Goal: Information Seeking & Learning: Understand process/instructions

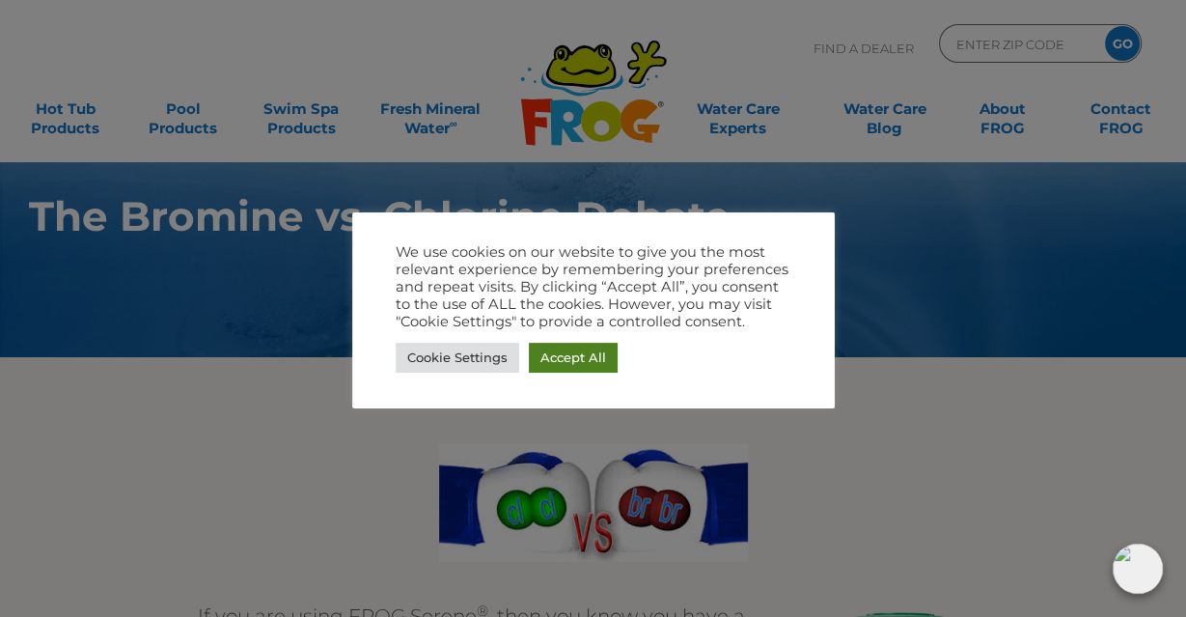
click at [576, 359] on link "Accept All" at bounding box center [573, 358] width 89 height 30
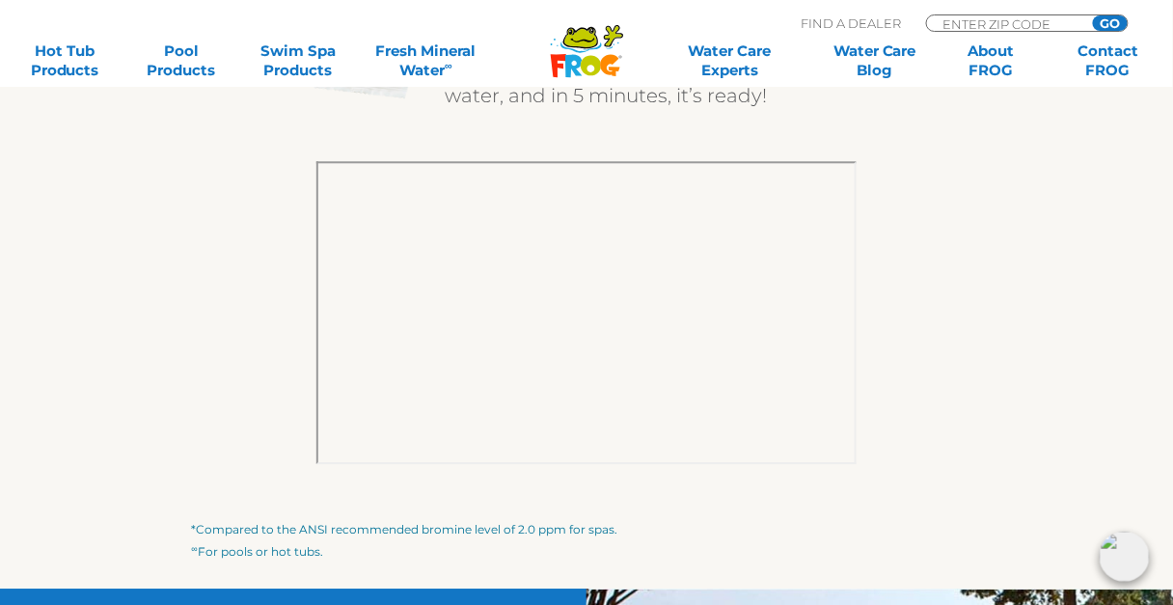
scroll to position [3010, 0]
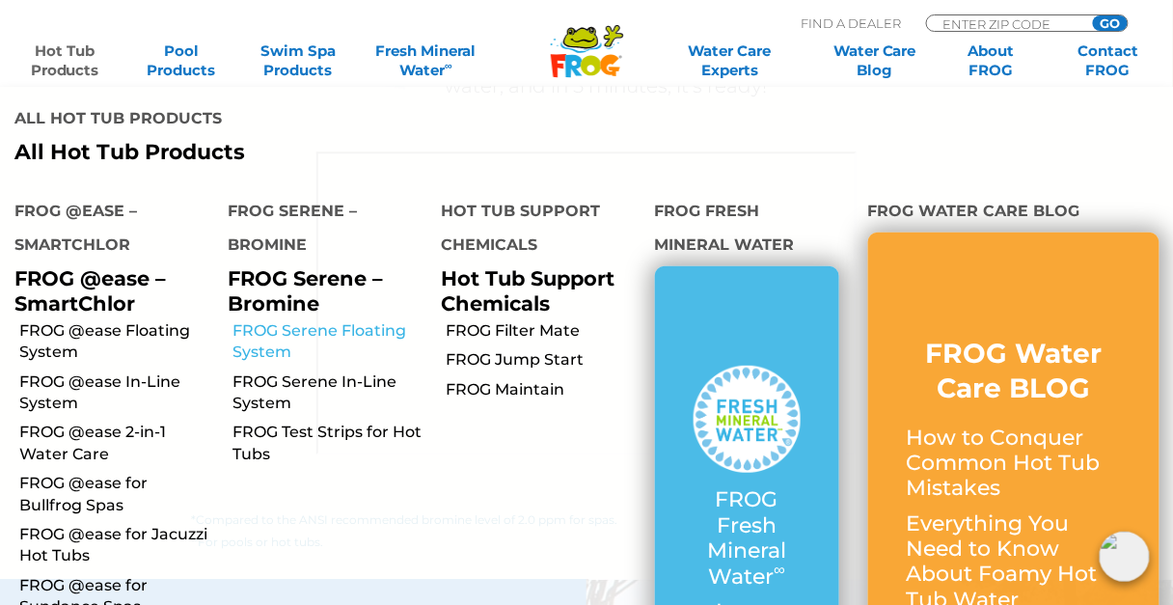
click at [259, 320] on link "FROG Serene Floating System" at bounding box center [330, 341] width 194 height 43
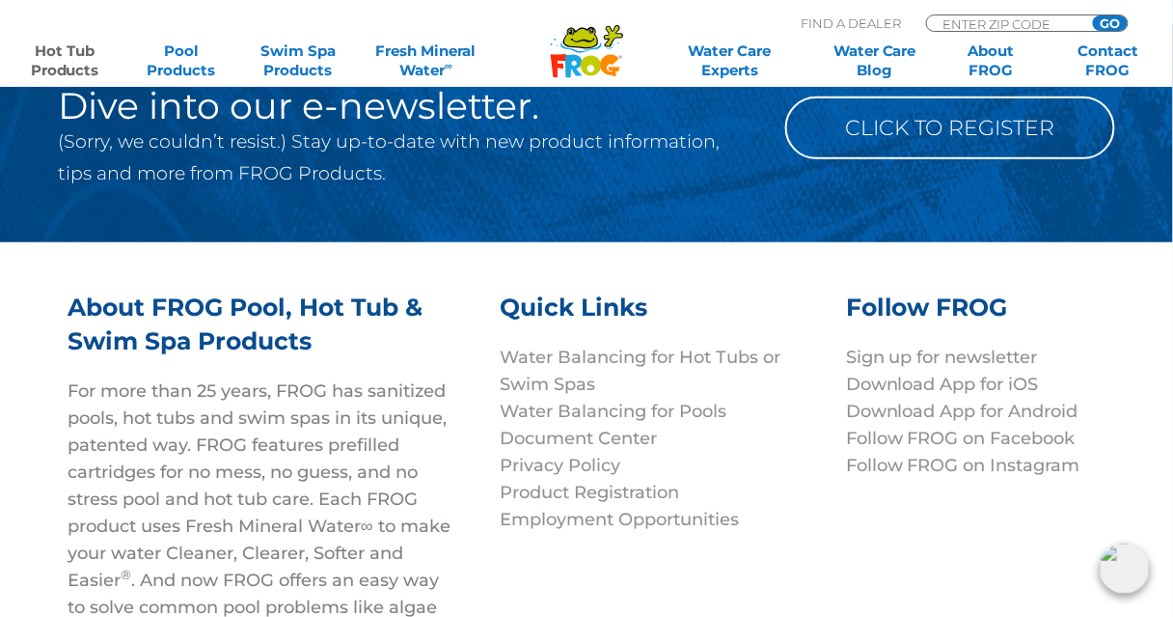
scroll to position [5712, 0]
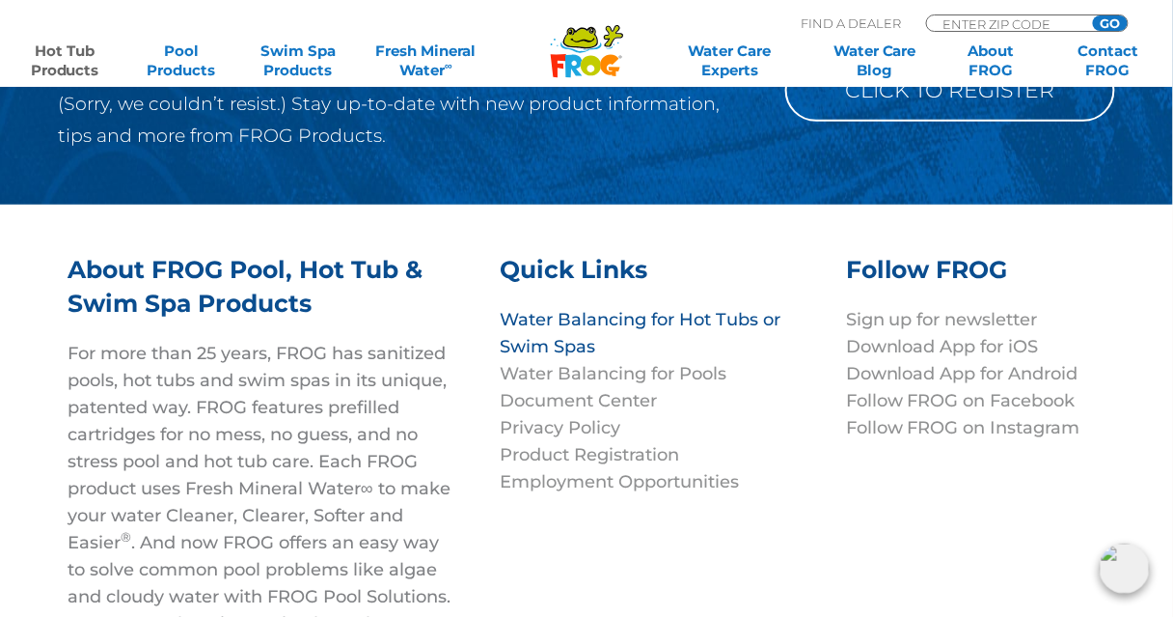
click at [576, 310] on link "Water Balancing for Hot Tubs or Swim Spas" at bounding box center [640, 333] width 281 height 48
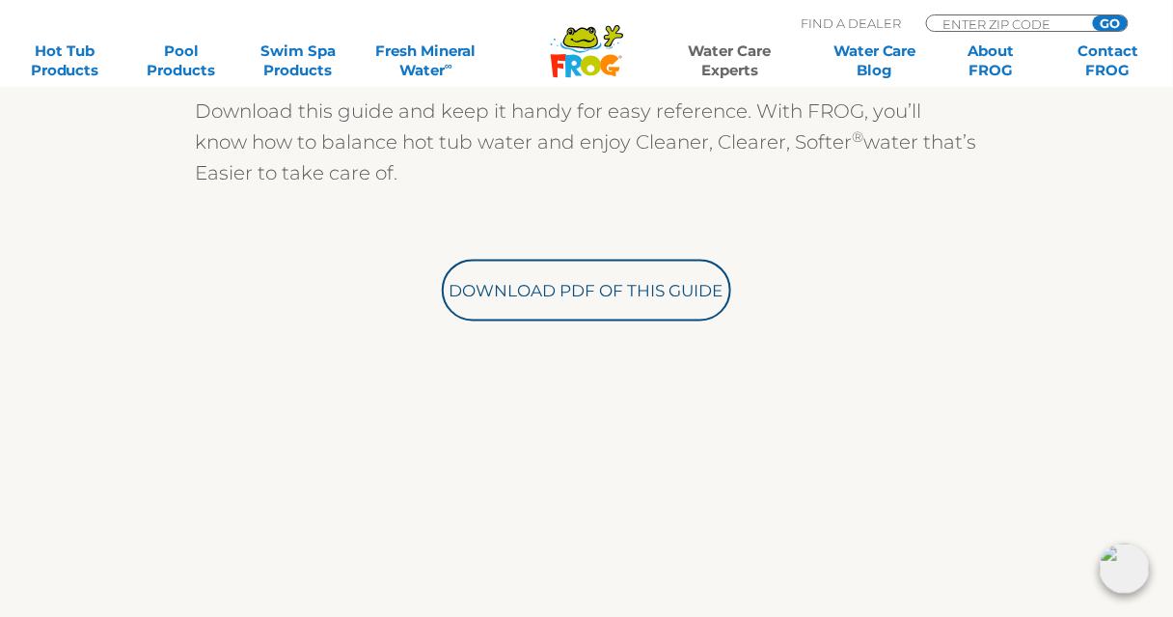
scroll to position [657, 0]
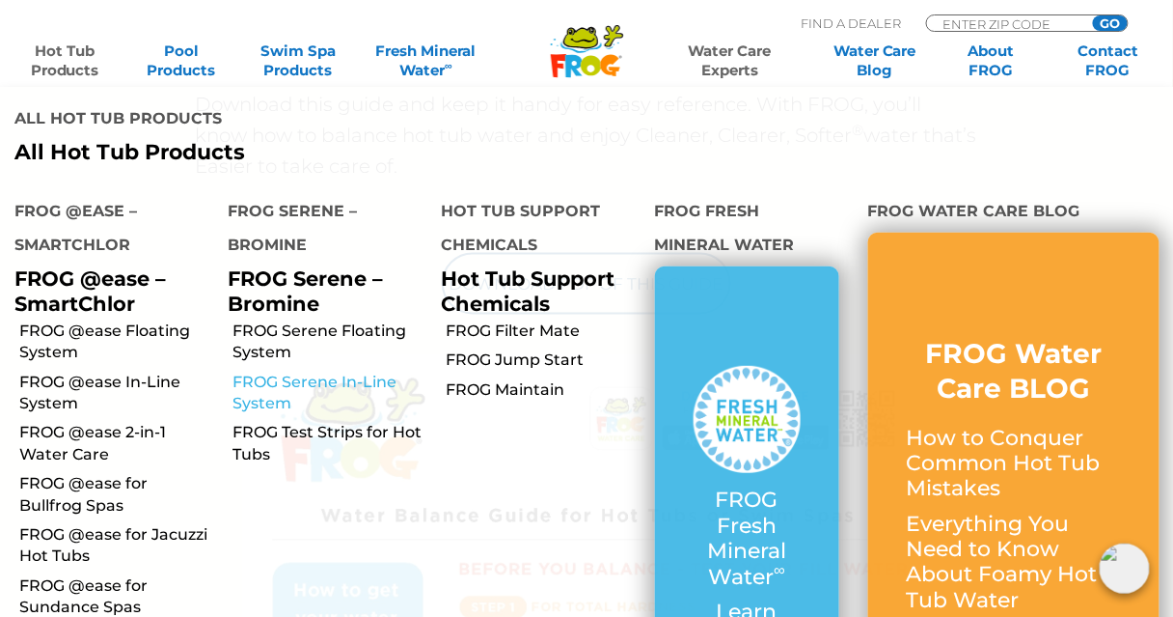
click at [313, 371] on link "FROG Serene In-Line System" at bounding box center [330, 392] width 194 height 43
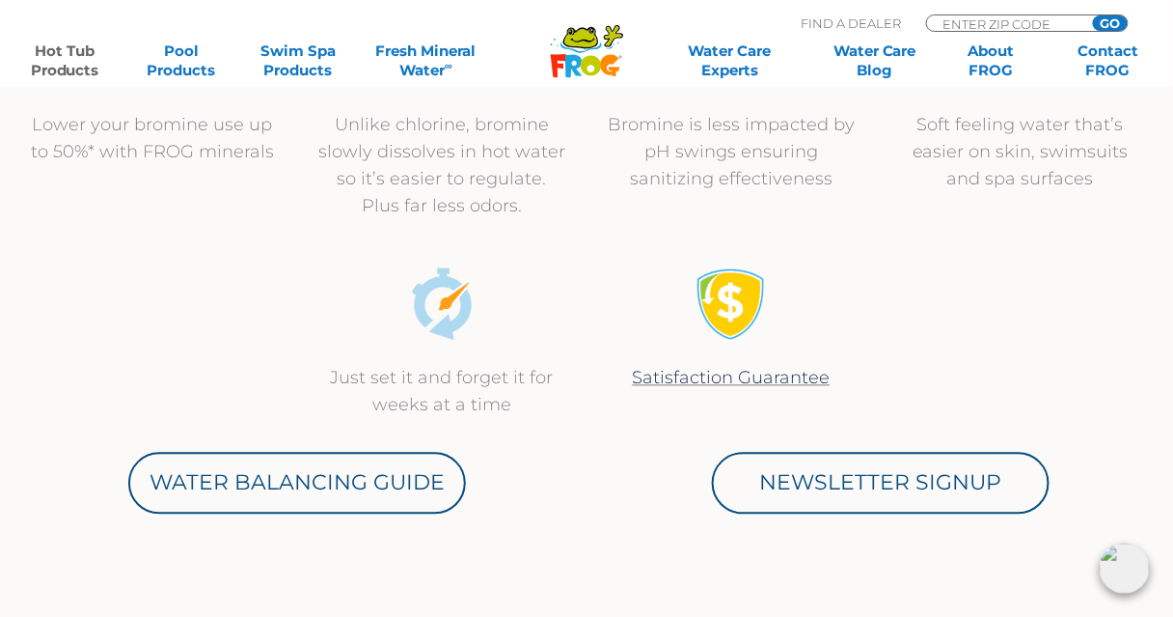
scroll to position [849, 0]
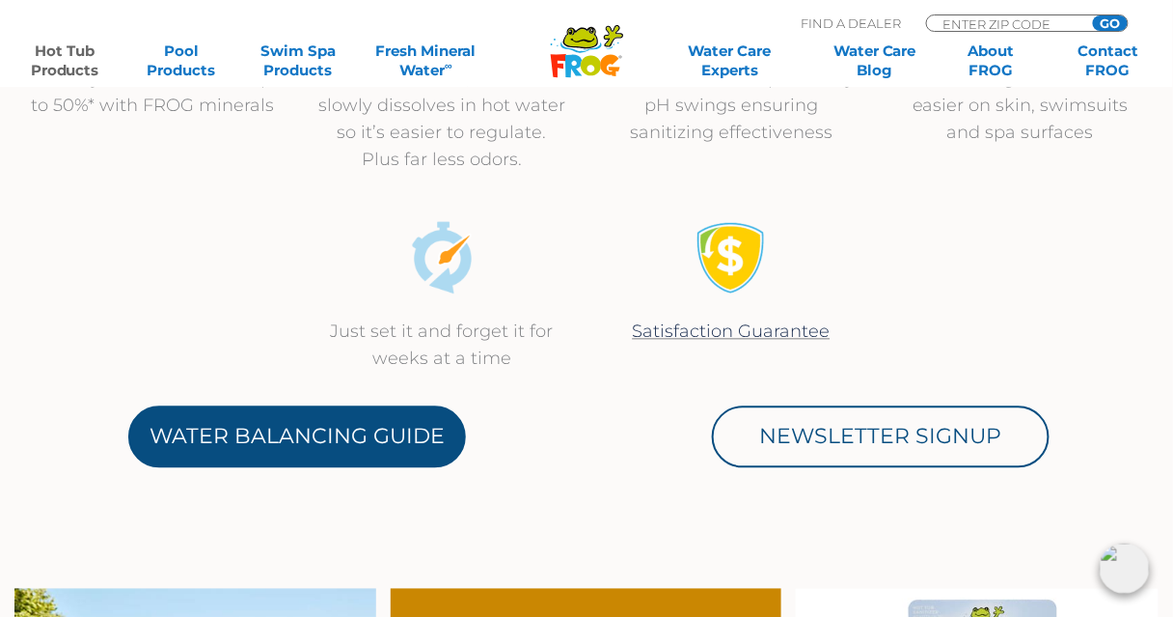
click at [294, 433] on link "Water Balancing Guide" at bounding box center [297, 437] width 338 height 62
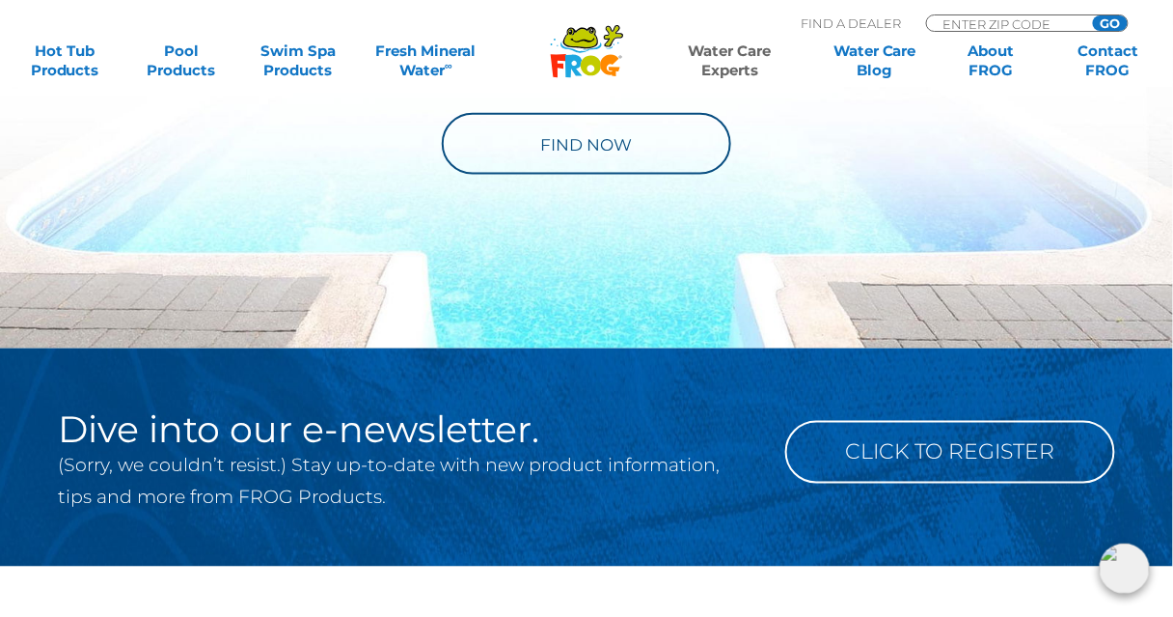
scroll to position [2355, 0]
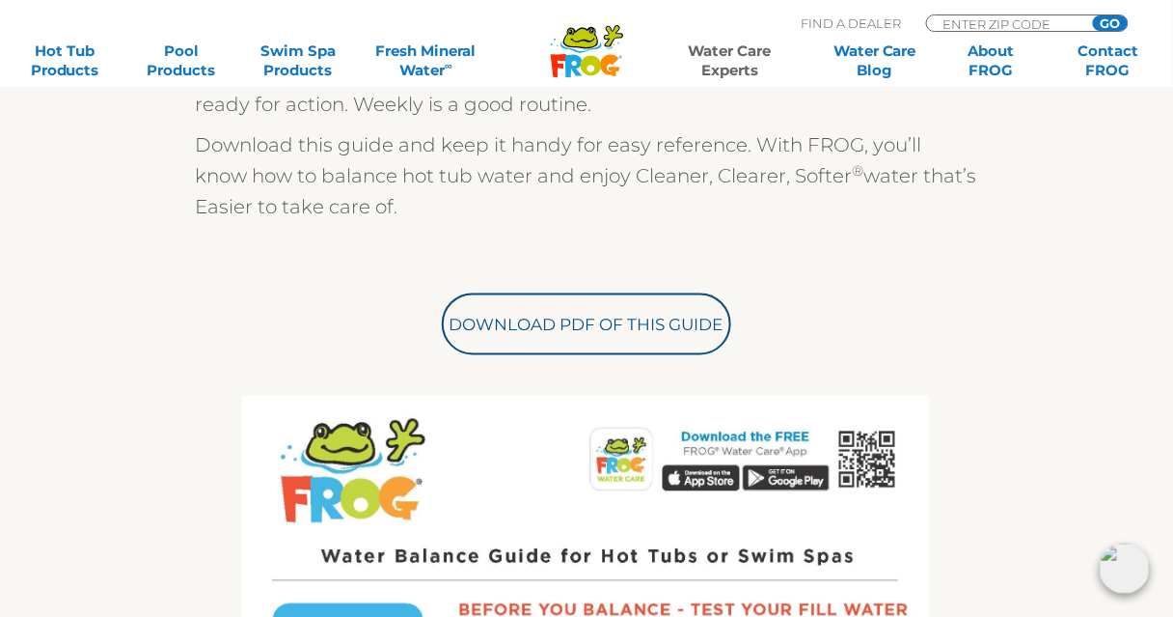
scroll to position [580, 0]
